Goal: Task Accomplishment & Management: Manage account settings

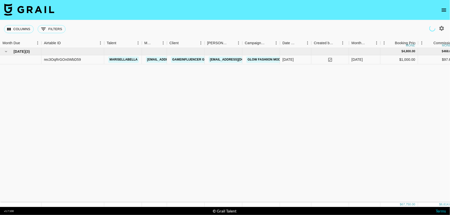
click at [445, 11] on icon "open drawer" at bounding box center [444, 10] width 6 height 6
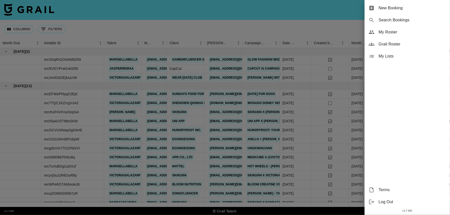
click at [392, 33] on span "My Roster" at bounding box center [412, 32] width 67 height 6
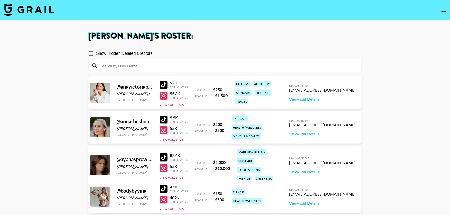
click at [201, 68] on input at bounding box center [228, 66] width 261 height 8
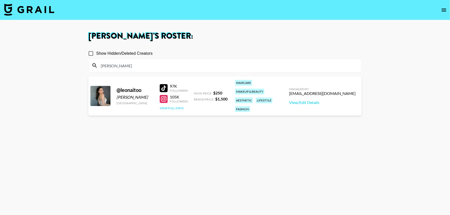
type input "[PERSON_NAME]"
click at [177, 106] on button "View Full Stats" at bounding box center [172, 108] width 24 height 4
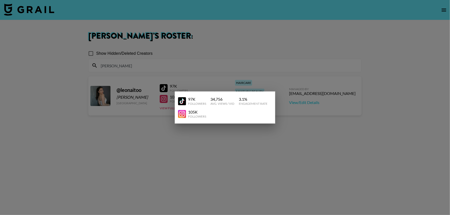
click at [319, 101] on div at bounding box center [225, 107] width 450 height 215
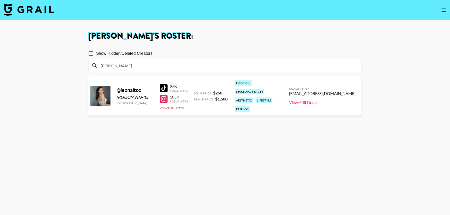
click at [330, 101] on link "View/Edit Details" at bounding box center [322, 102] width 67 height 5
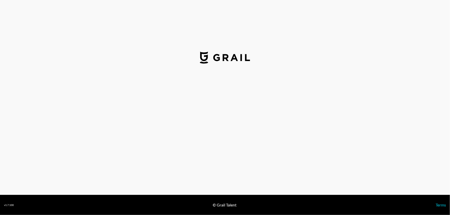
select select "USD"
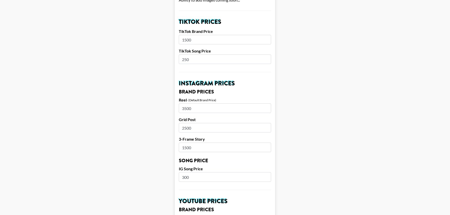
scroll to position [169, 0]
